Goal: Navigation & Orientation: Find specific page/section

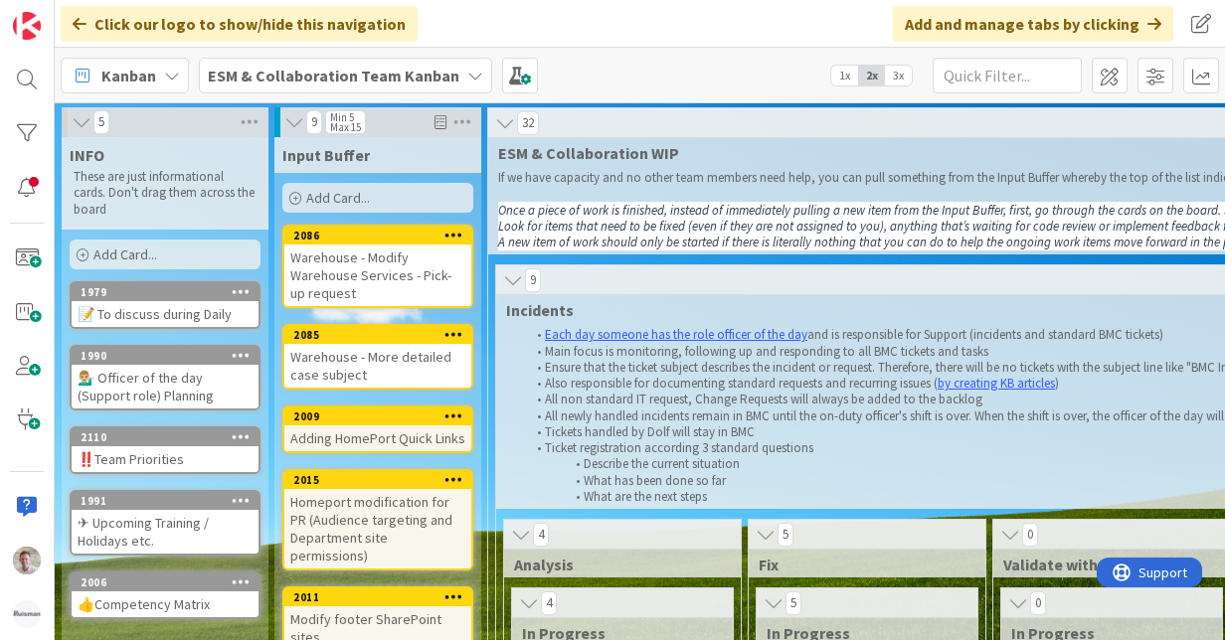
click at [419, 72] on b "ESM & Collaboration Team Kanban" at bounding box center [334, 76] width 252 height 20
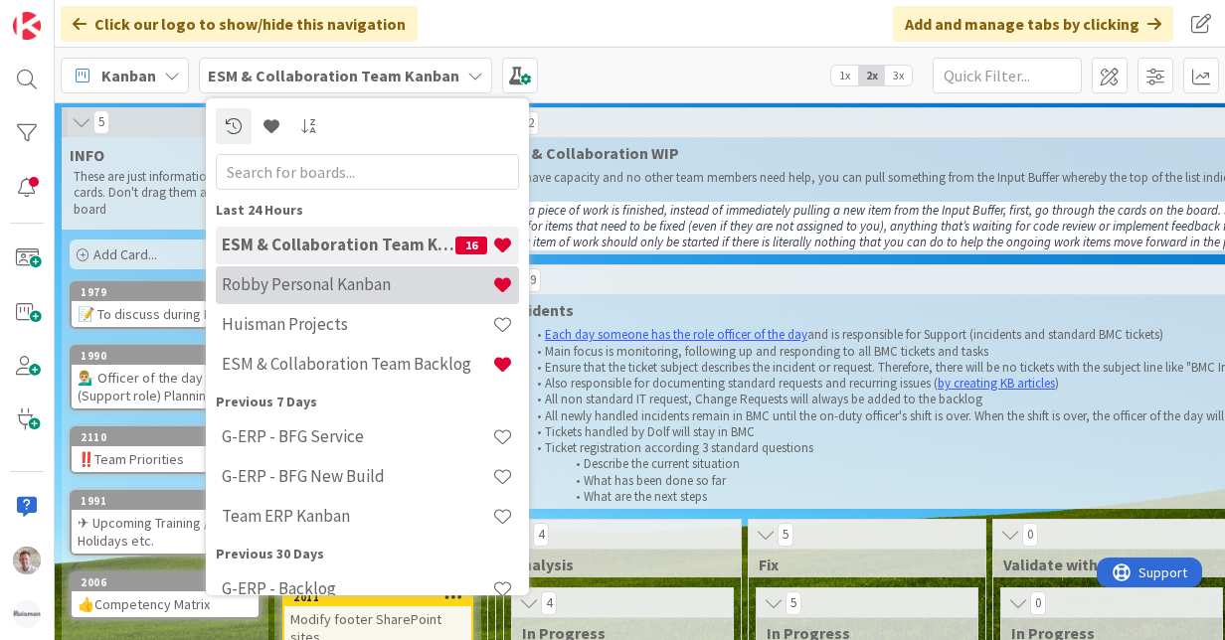
click at [359, 284] on h4 "Robby Personal Kanban" at bounding box center [357, 284] width 270 height 20
